Goal: Navigation & Orientation: Understand site structure

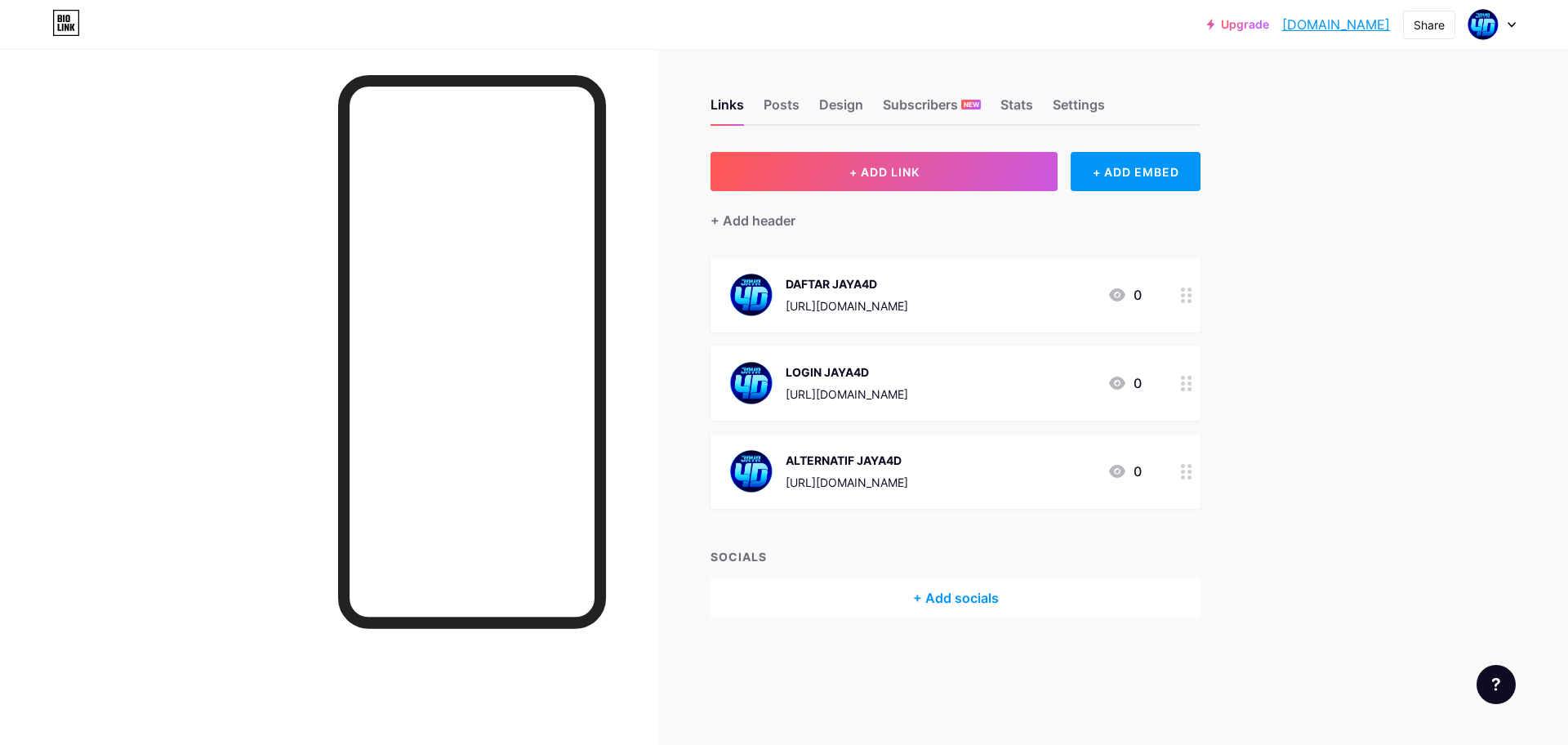
click at [217, 142] on div at bounding box center [329, 421] width 658 height 745
click at [1421, 24] on div "Share" at bounding box center [1429, 24] width 31 height 17
drag, startPoint x: 1375, startPoint y: 96, endPoint x: 1413, endPoint y: 8, distance: 95.9
click at [1374, 96] on div "Copy link" at bounding box center [1333, 84] width 244 height 39
click at [1315, 85] on div "Copy link" at bounding box center [1294, 84] width 60 height 19
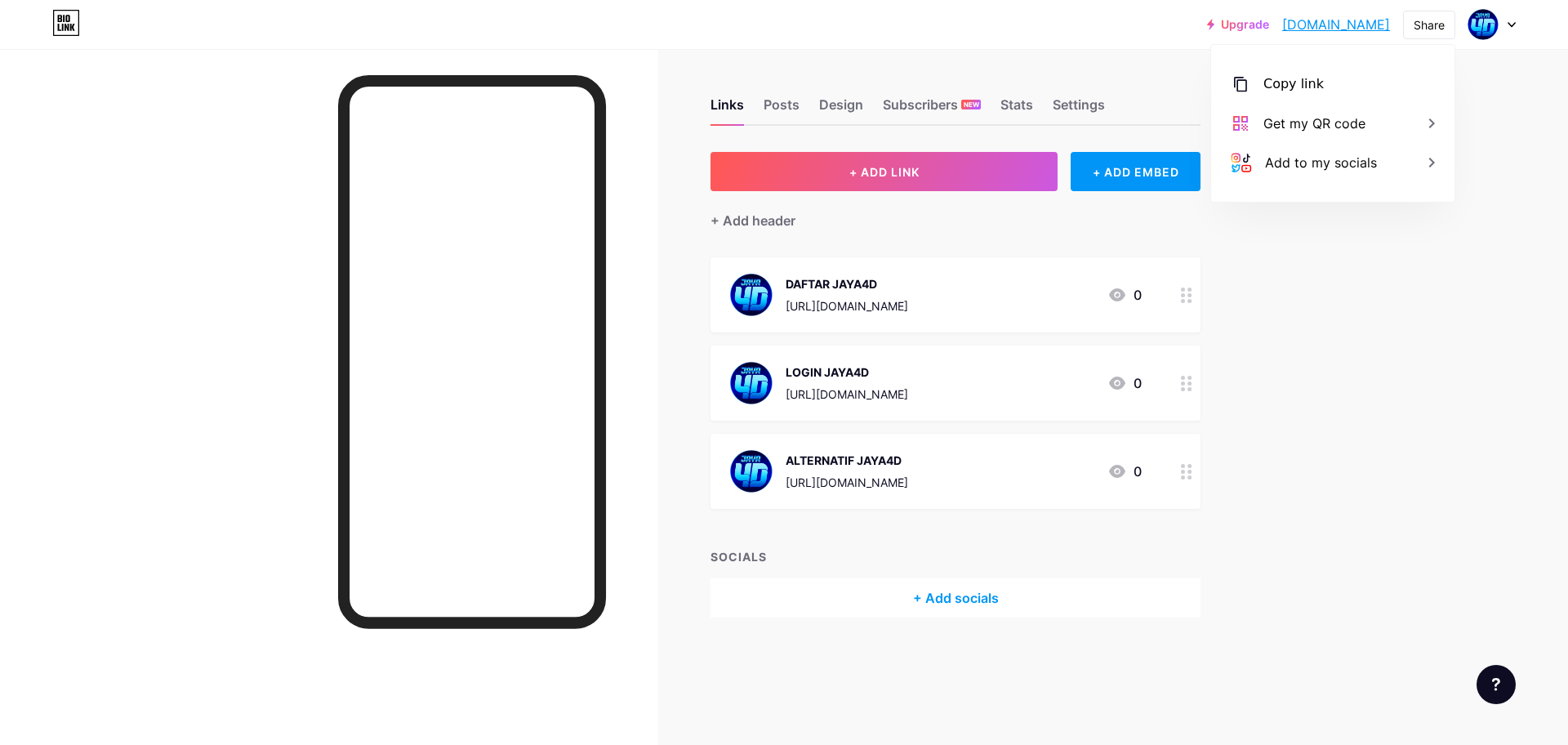
click at [204, 390] on div at bounding box center [329, 421] width 658 height 745
drag, startPoint x: 205, startPoint y: 345, endPoint x: 189, endPoint y: 343, distance: 16.1
click at [209, 344] on div at bounding box center [329, 421] width 658 height 745
click at [1256, 26] on link "Upgrade" at bounding box center [1238, 24] width 62 height 13
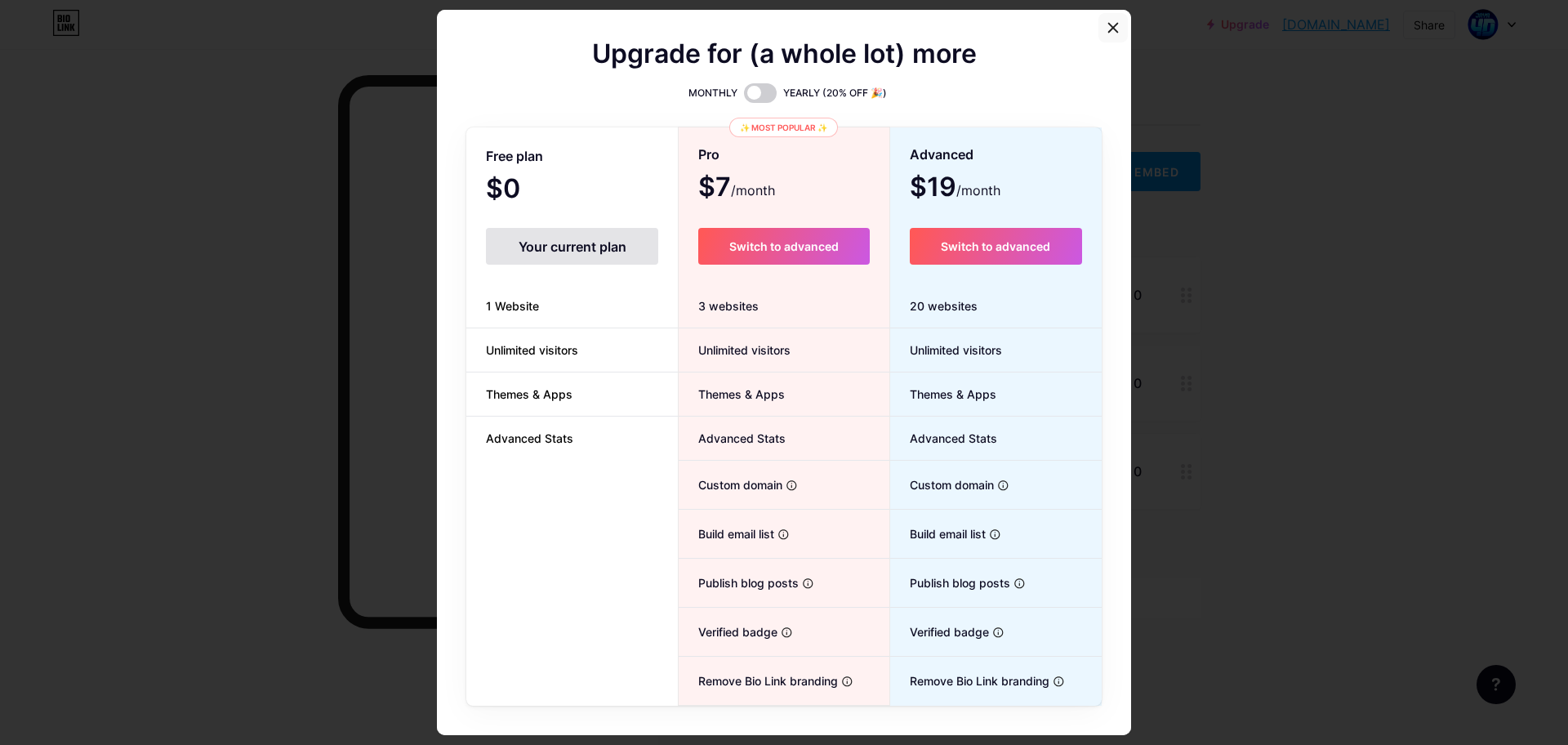
click at [1117, 25] on div at bounding box center [1113, 28] width 29 height 29
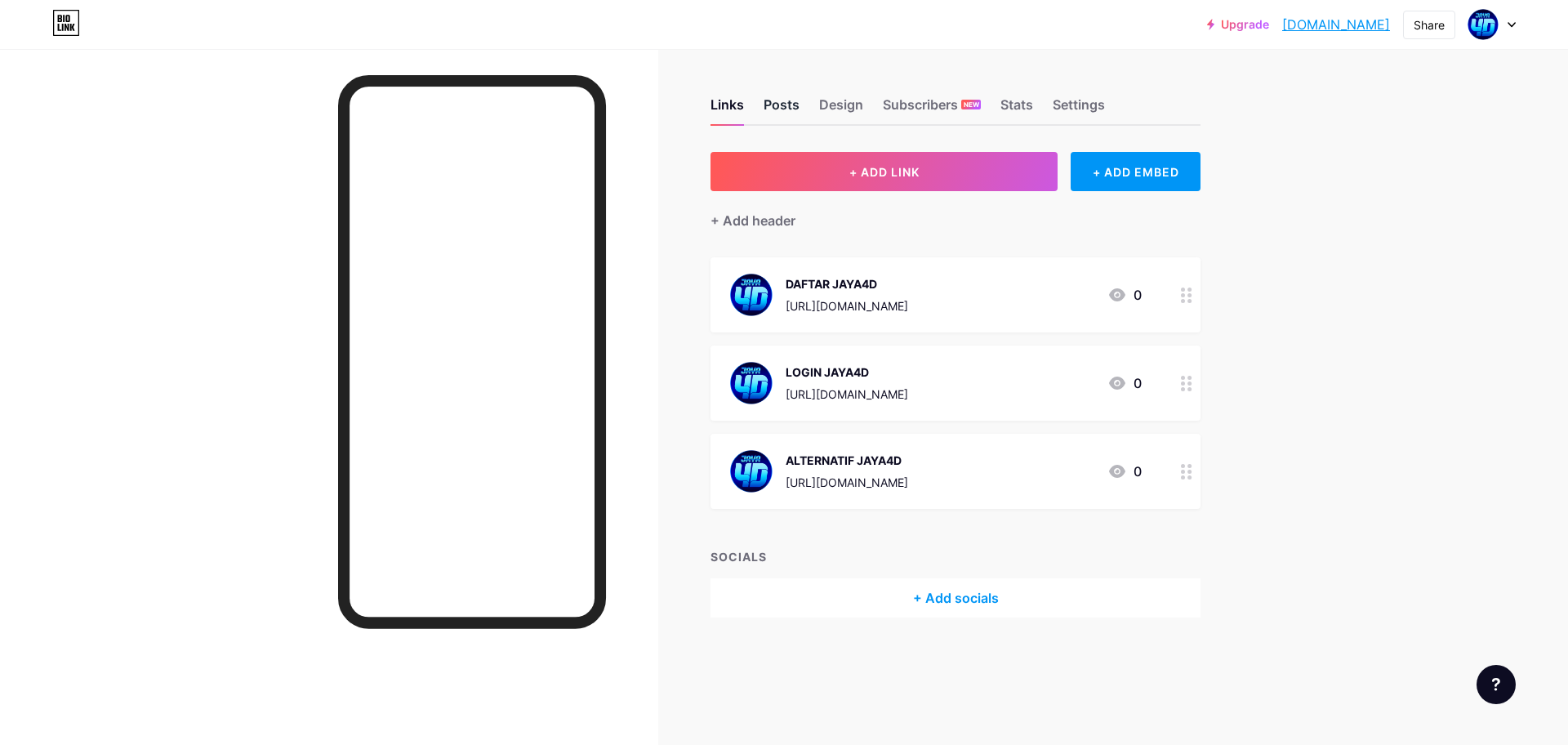
click at [777, 110] on div "Posts" at bounding box center [781, 109] width 36 height 29
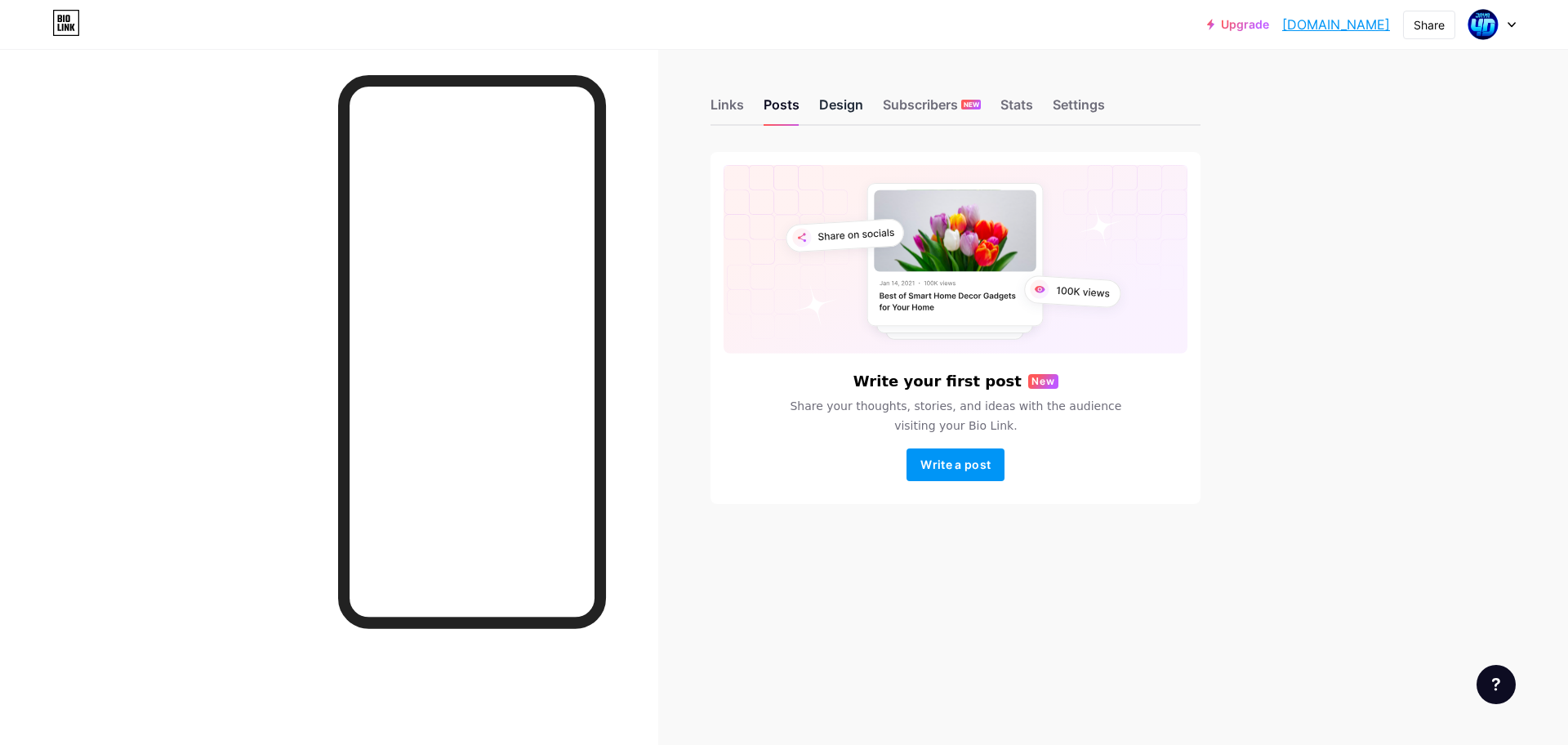
click at [857, 104] on div "Design" at bounding box center [841, 109] width 45 height 29
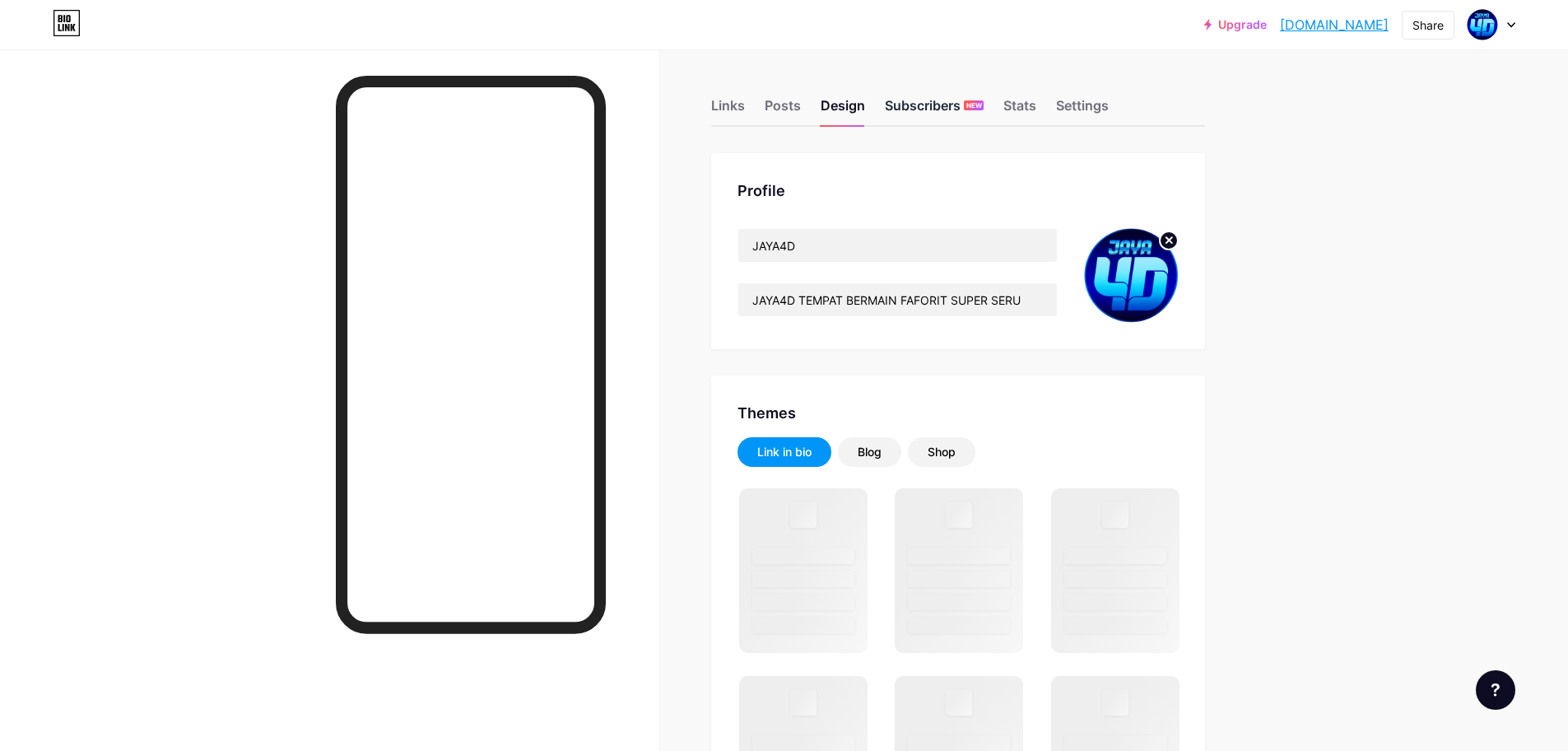
click at [944, 109] on div "Subscribers NEW" at bounding box center [934, 110] width 99 height 30
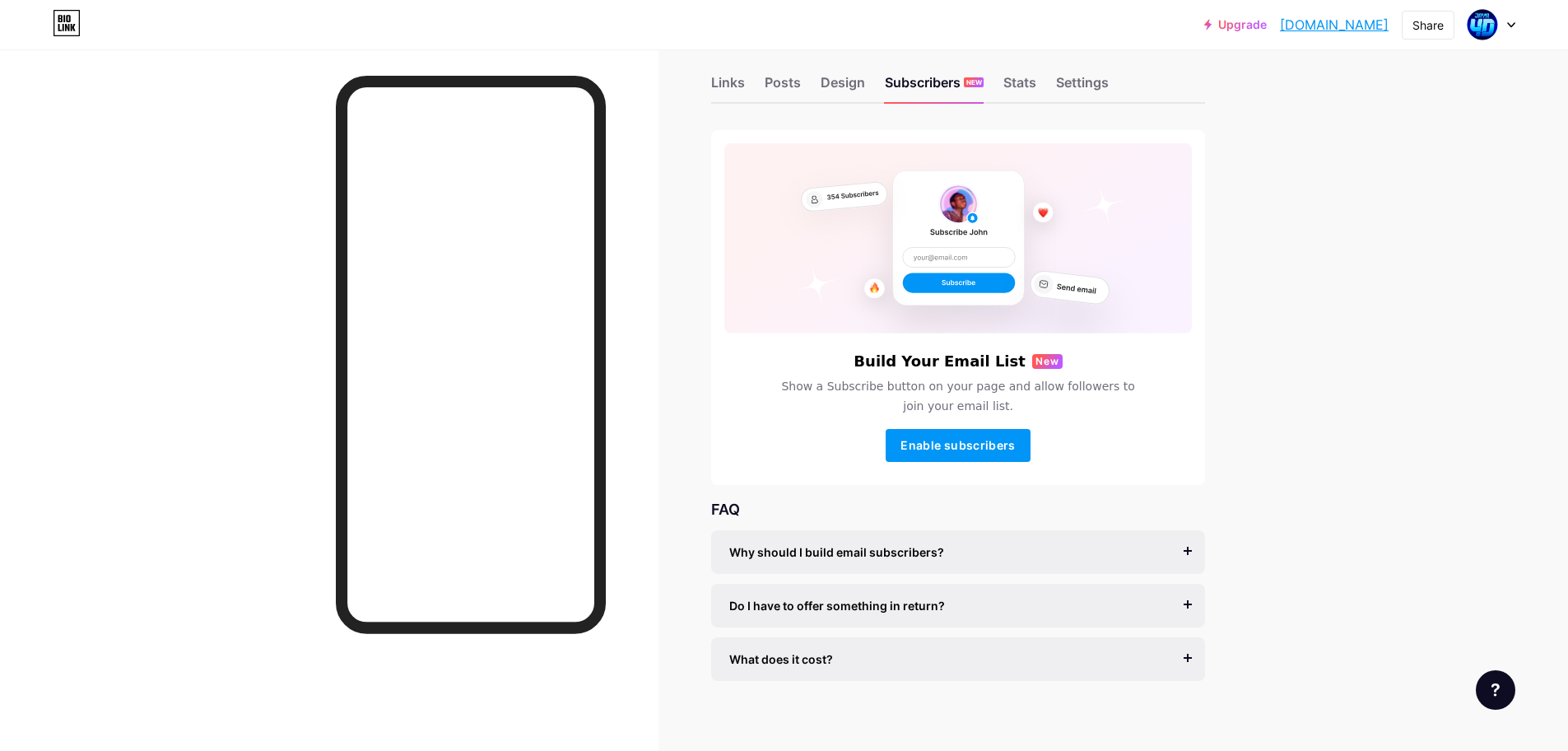
scroll to position [36, 0]
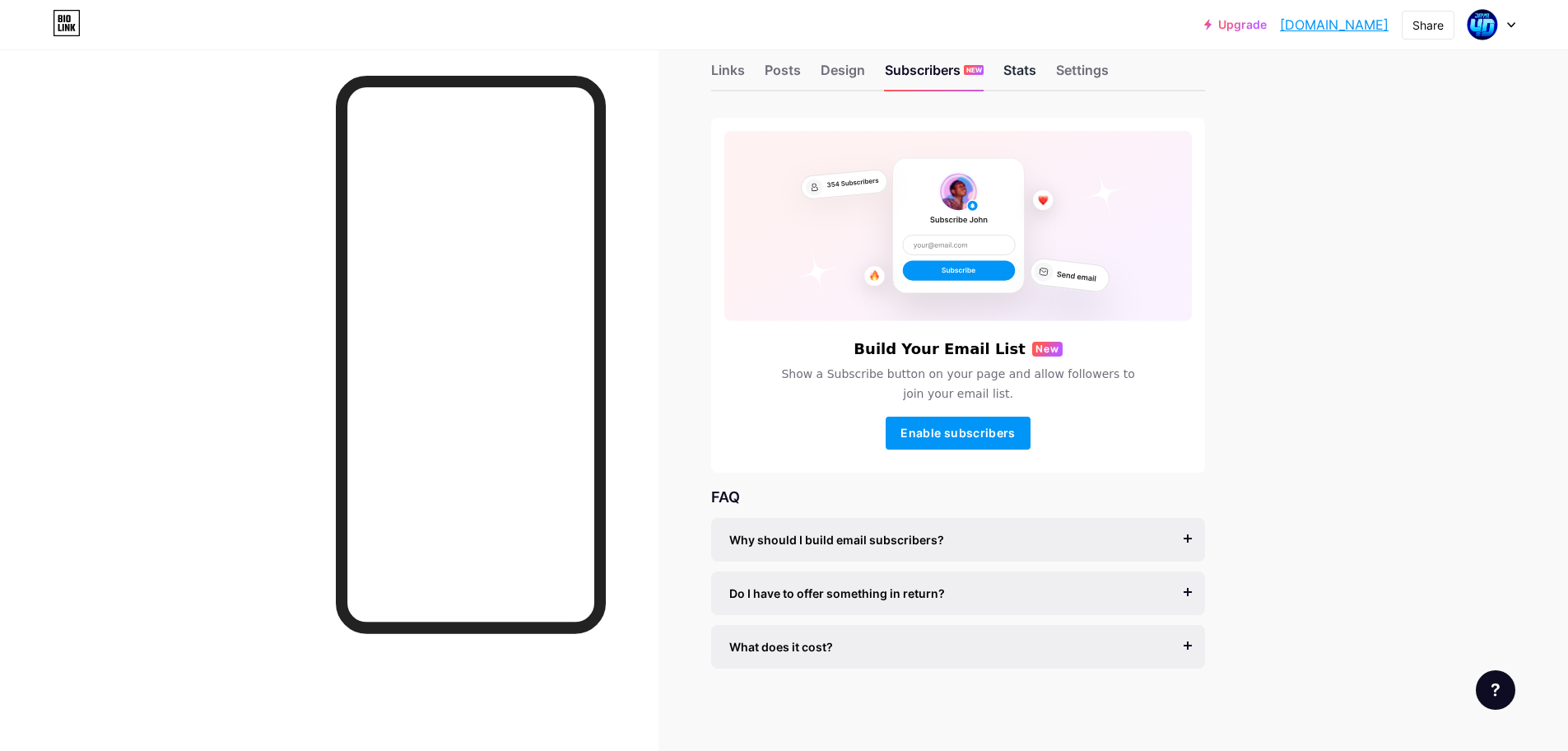
click at [1036, 83] on div "Stats" at bounding box center [1020, 75] width 33 height 30
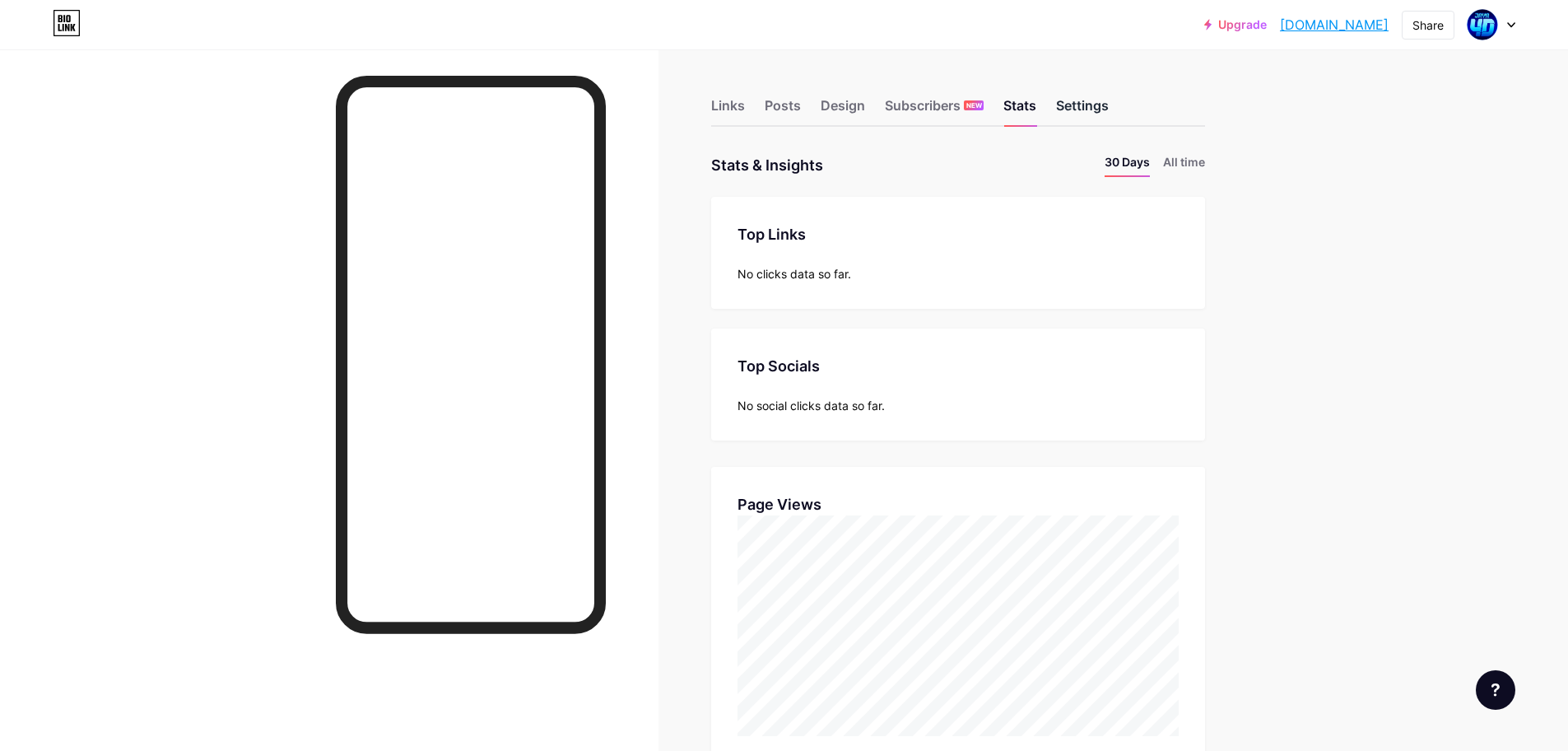
click at [1089, 110] on div "Settings" at bounding box center [1082, 110] width 52 height 30
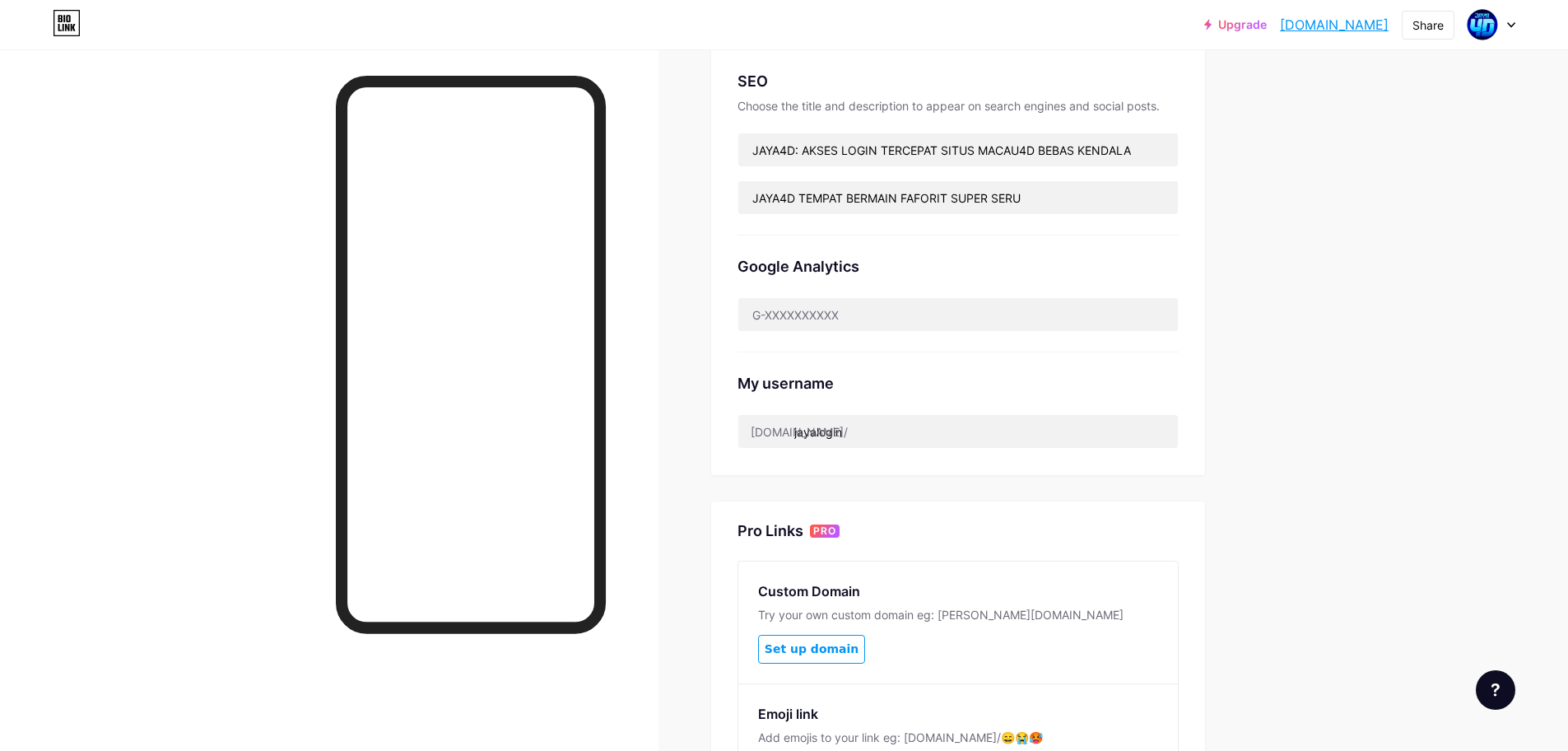
scroll to position [494, 0]
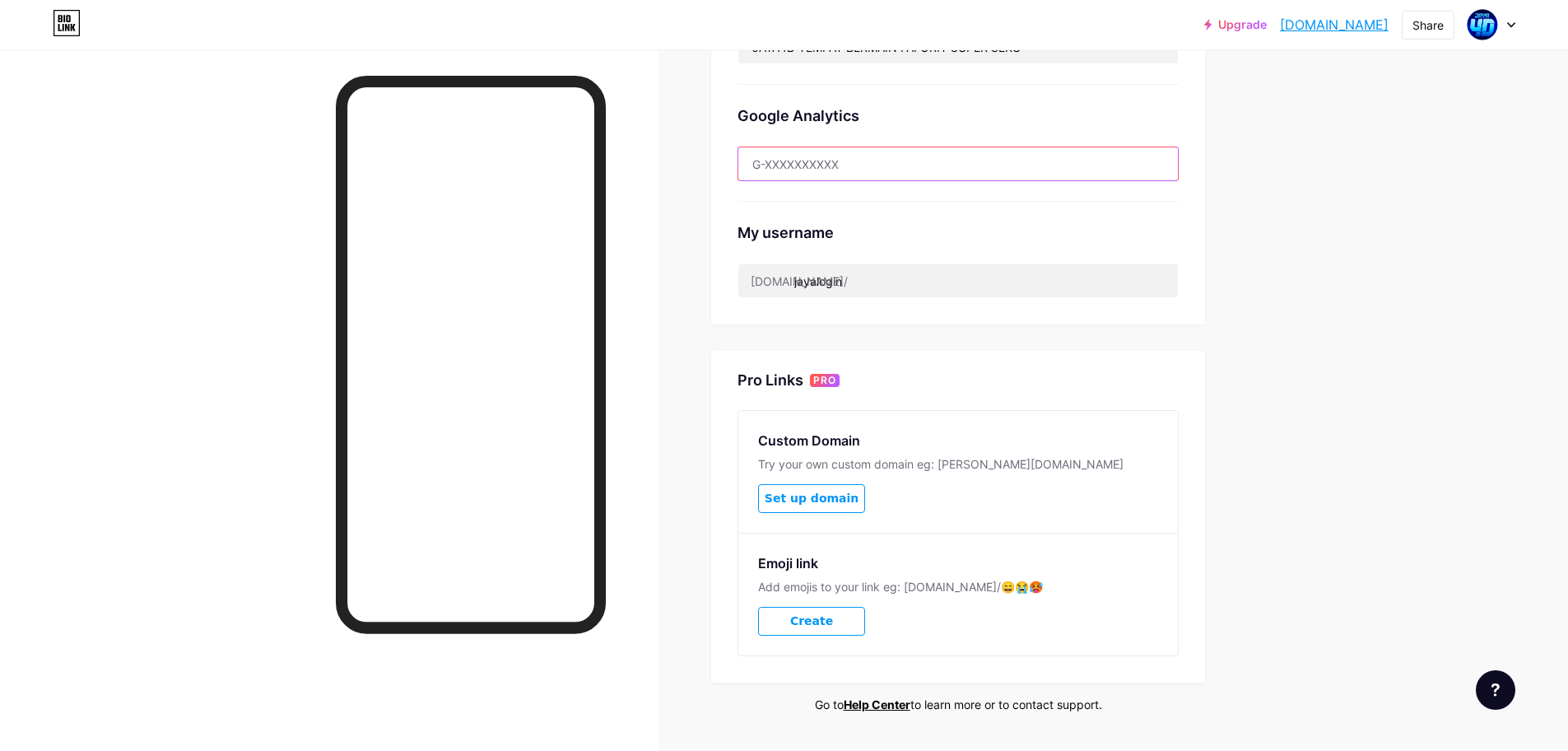
click at [856, 159] on input "text" at bounding box center [957, 163] width 439 height 33
click at [1360, 262] on div "Upgrade jayalogin.bio.l... [DOMAIN_NAME] Share Switch accounts JAYA4D [DOMAIN_N…" at bounding box center [784, 150] width 1568 height 1289
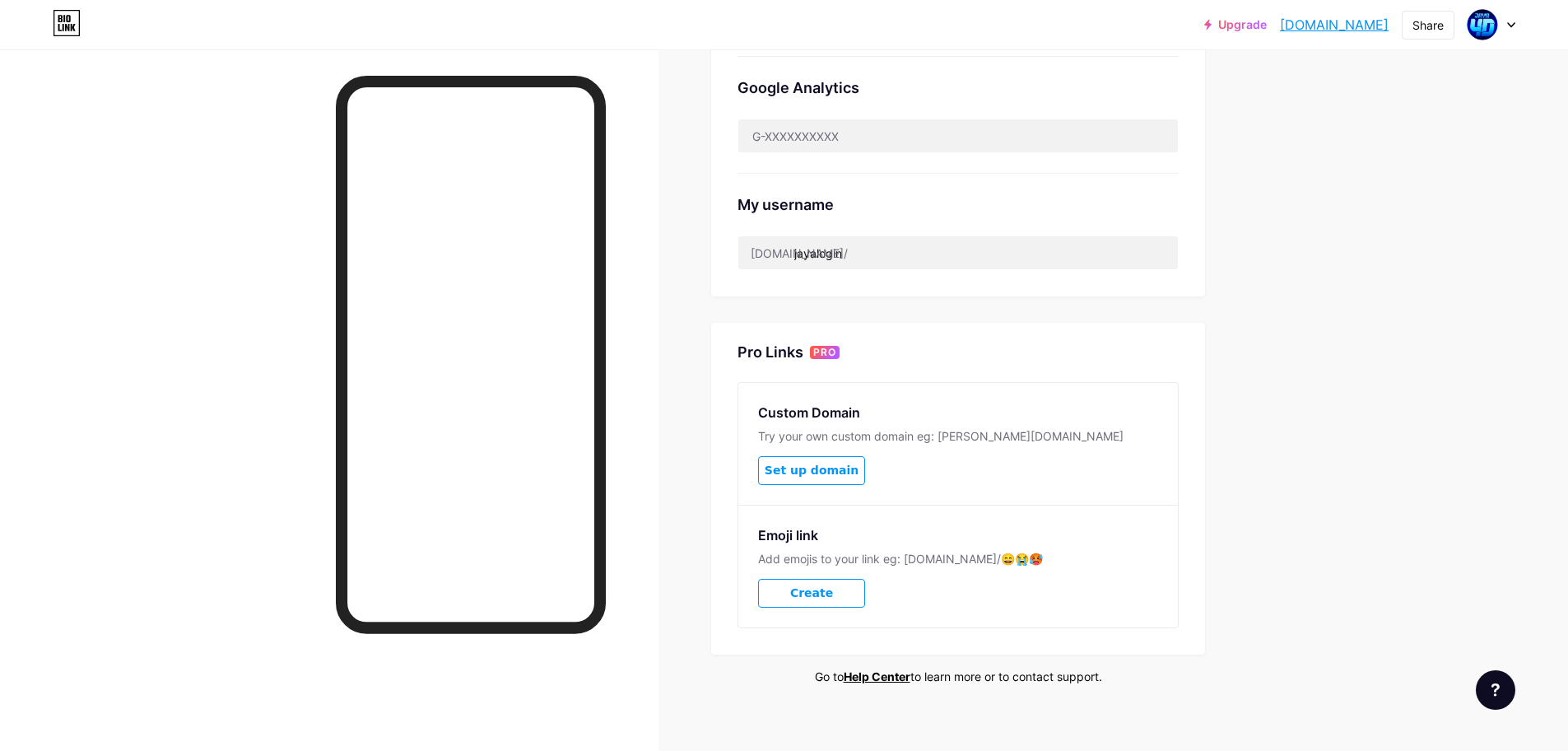
scroll to position [537, 0]
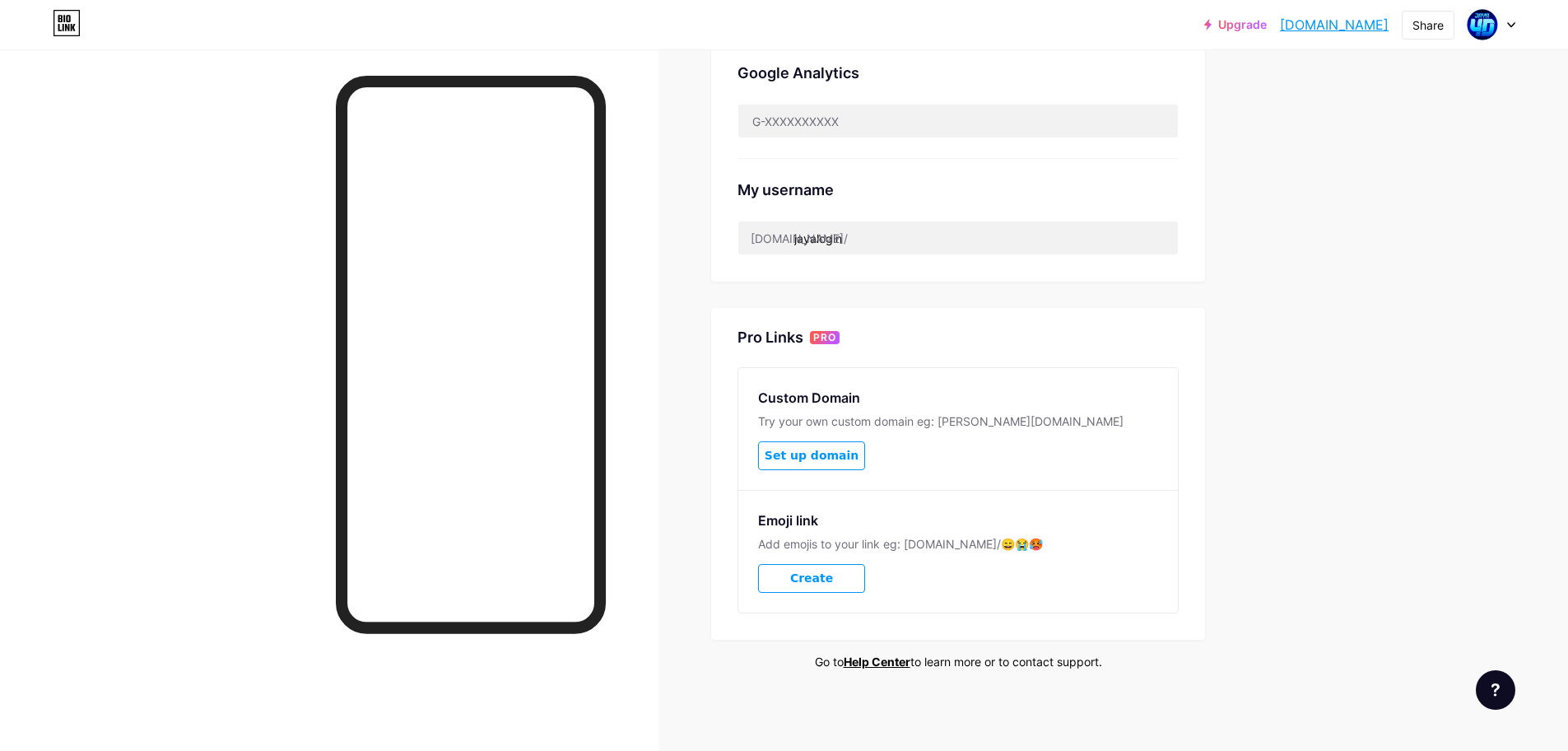
click at [1340, 378] on div "Upgrade jayalogin.bio.l... [DOMAIN_NAME] Share Switch accounts JAYA4D [DOMAIN_N…" at bounding box center [784, 108] width 1568 height 1289
click at [1259, 301] on div "Links Posts Design Subscribers NEW Stats Settings Preferred link This is an aes…" at bounding box center [637, 132] width 1274 height 1240
